Goal: Find specific page/section: Find specific page/section

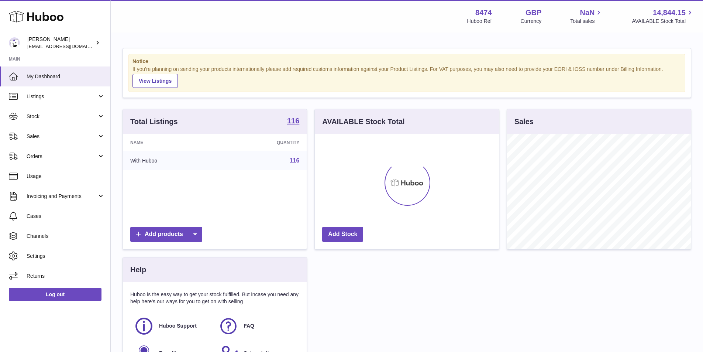
scroll to position [115, 184]
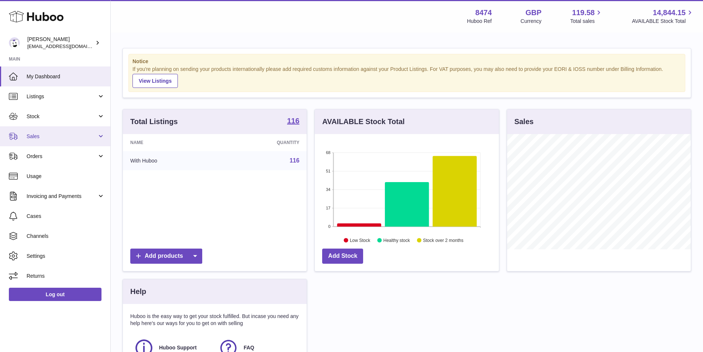
click at [31, 135] on span "Sales" at bounding box center [62, 136] width 70 height 7
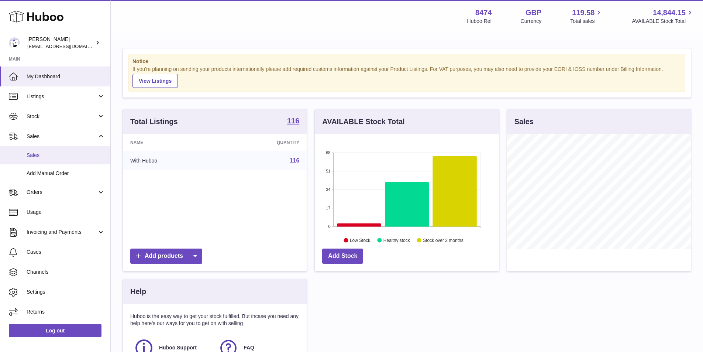
click at [34, 153] on span "Sales" at bounding box center [66, 155] width 78 height 7
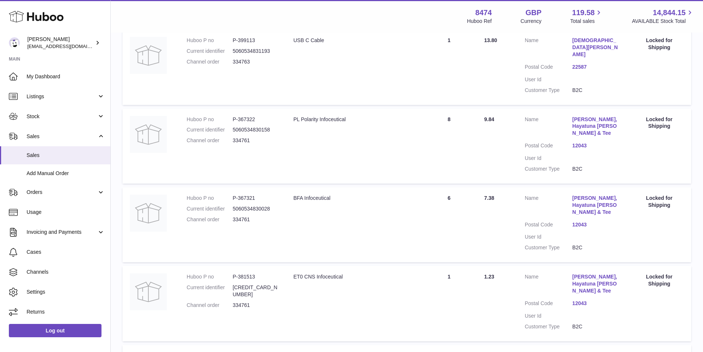
scroll to position [614, 0]
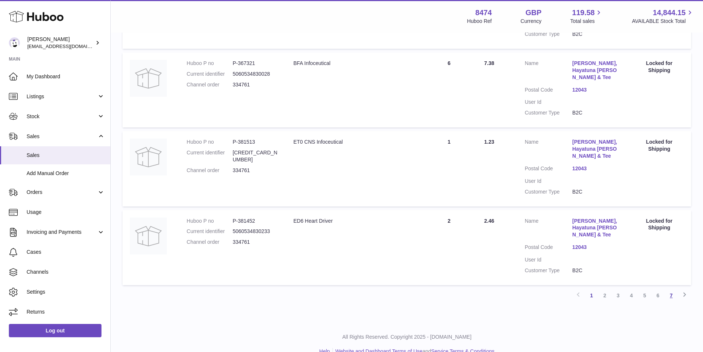
click at [671, 289] on link "7" at bounding box center [670, 295] width 13 height 13
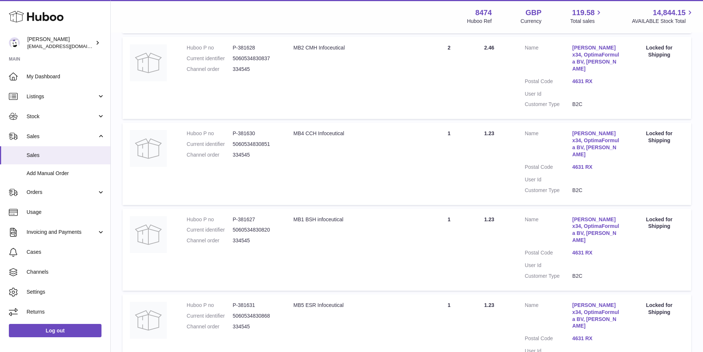
scroll to position [420, 0]
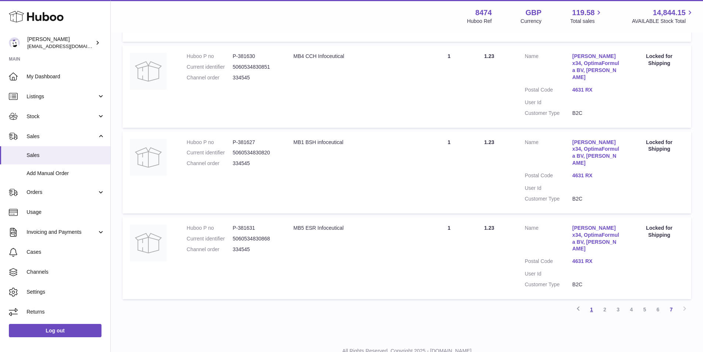
click at [593, 303] on link "1" at bounding box center [591, 309] width 13 height 13
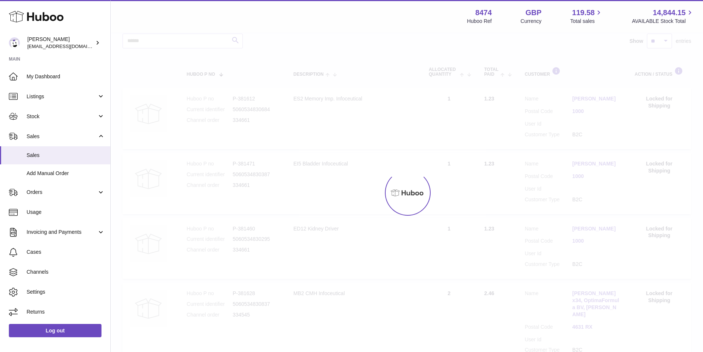
scroll to position [33, 0]
